Goal: Task Accomplishment & Management: Manage account settings

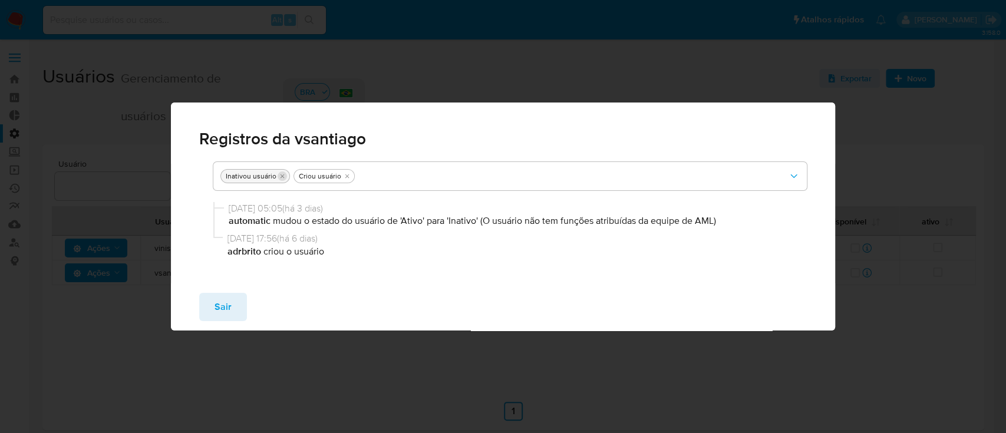
click at [281, 177] on icon "tirar Inativou usuário" at bounding box center [282, 176] width 4 height 4
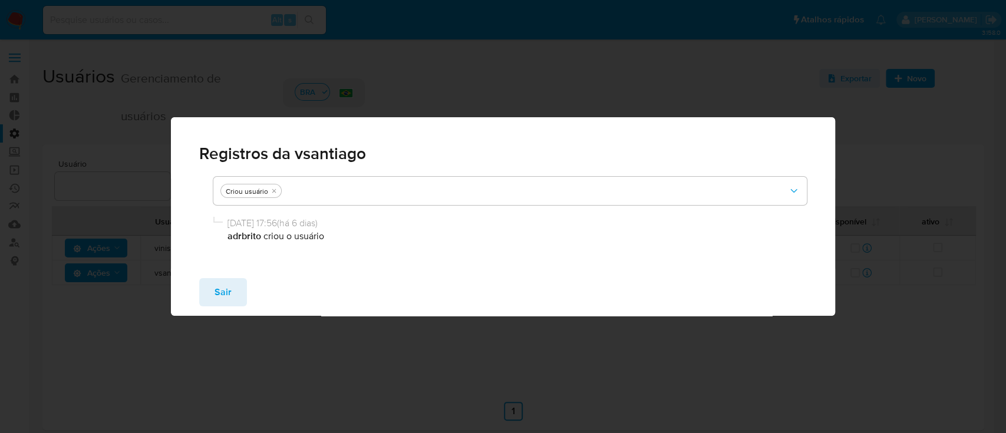
click at [235, 296] on button "Sair" at bounding box center [223, 292] width 48 height 28
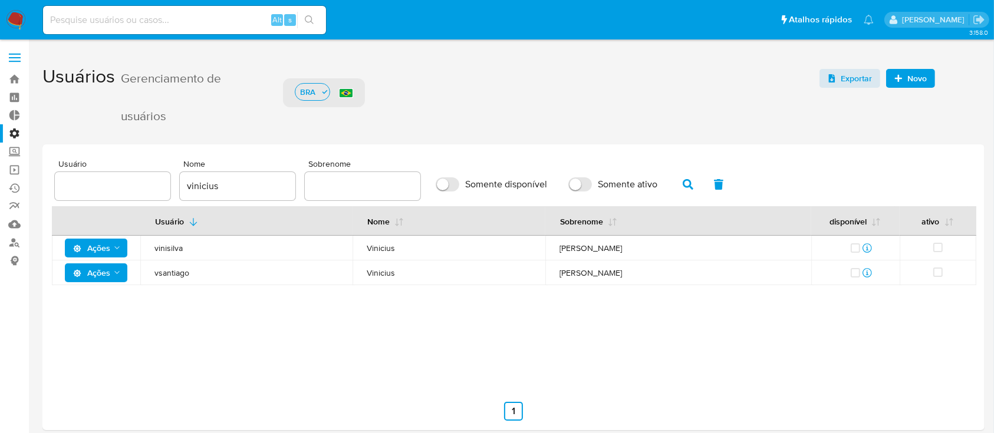
click at [119, 275] on icon "Ações" at bounding box center [117, 272] width 9 height 9
click at [101, 301] on button "Detalhes" at bounding box center [98, 302] width 106 height 28
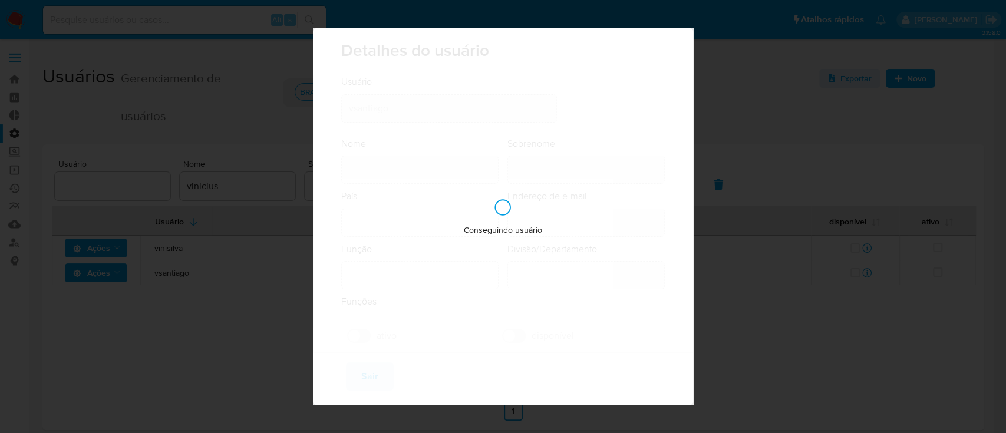
type input "Vinicius"
type input "[PERSON_NAME]"
type input "[GEOGRAPHIC_DATA]"
type input "[EMAIL_ADDRESS][DOMAIN_NAME]"
type input "Analista (80001644)"
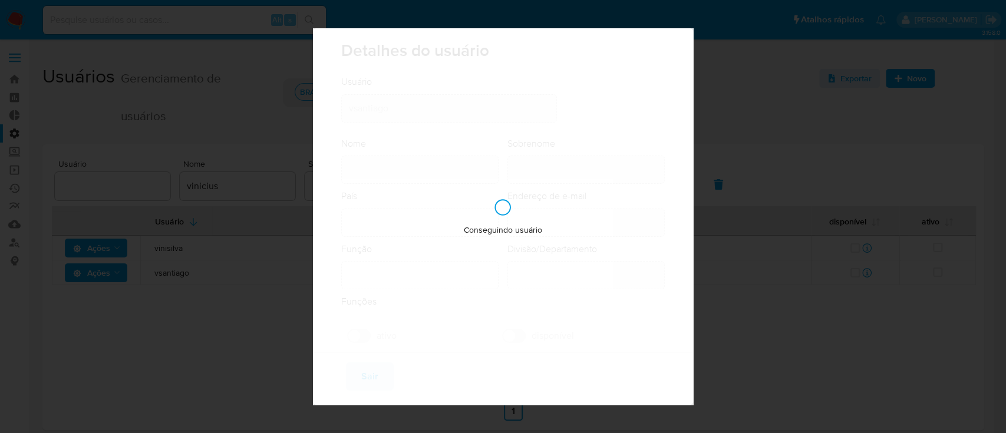
type input "Risk & Compliance AML Countries"
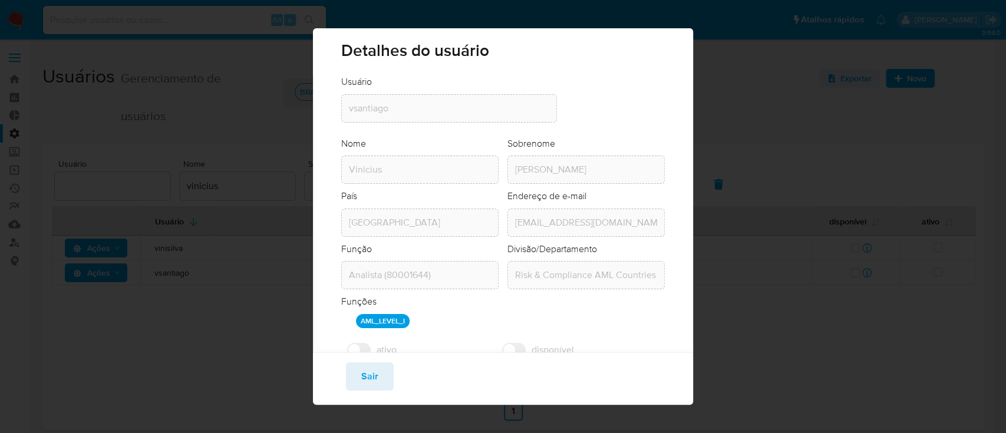
scroll to position [57, 0]
